Goal: Task Accomplishment & Management: Manage account settings

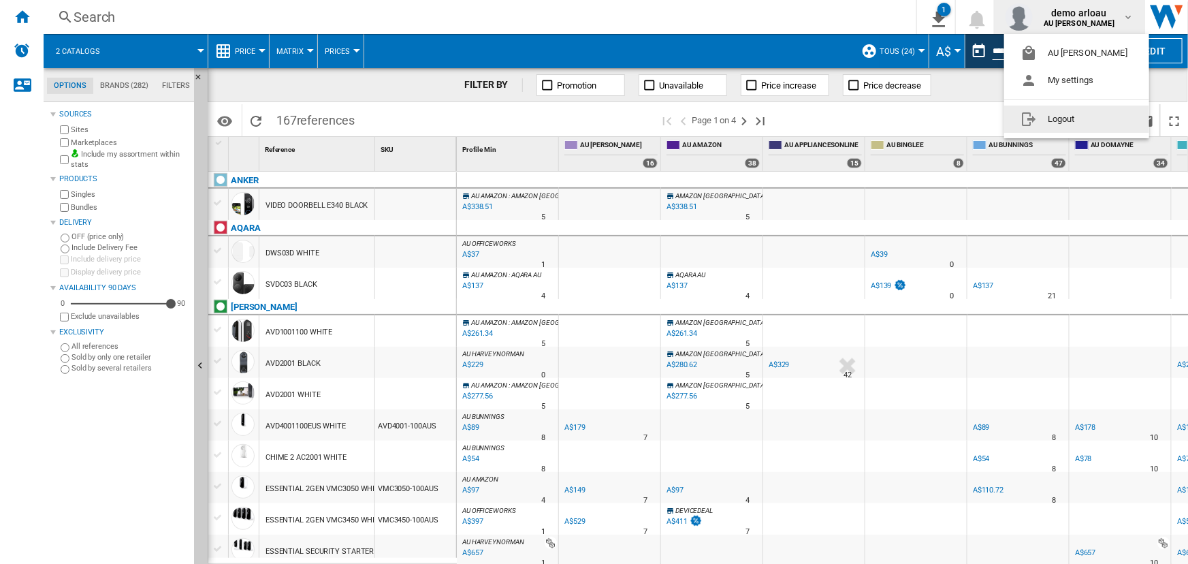
click at [1082, 113] on button "Logout" at bounding box center [1076, 118] width 145 height 27
